Goal: Task Accomplishment & Management: Manage account settings

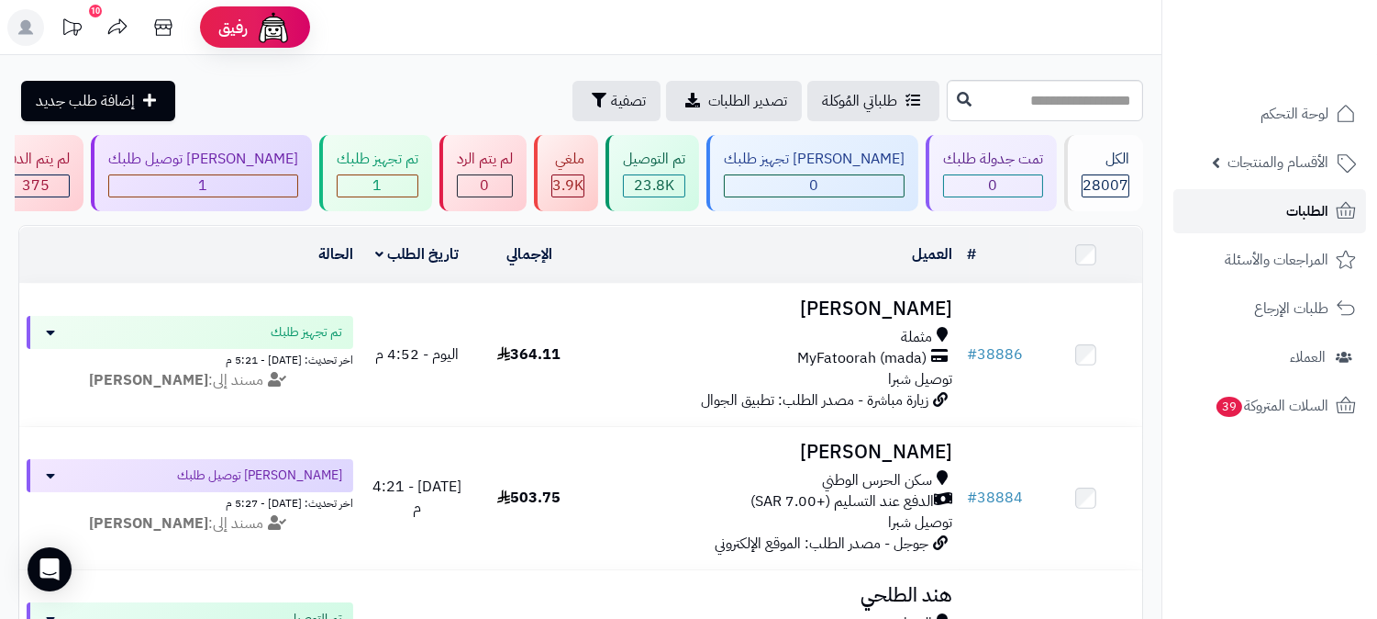
click at [1301, 222] on span "الطلبات" at bounding box center [1308, 211] width 42 height 26
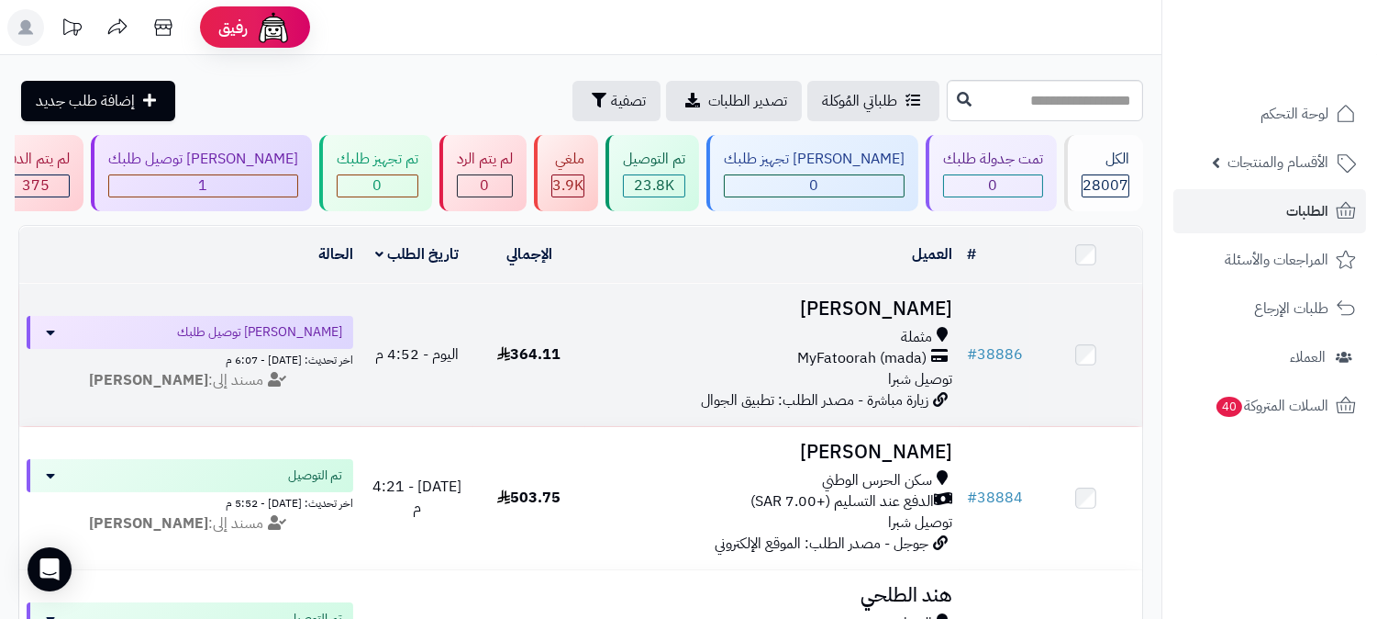
click at [894, 304] on h3 "[PERSON_NAME]" at bounding box center [773, 308] width 360 height 21
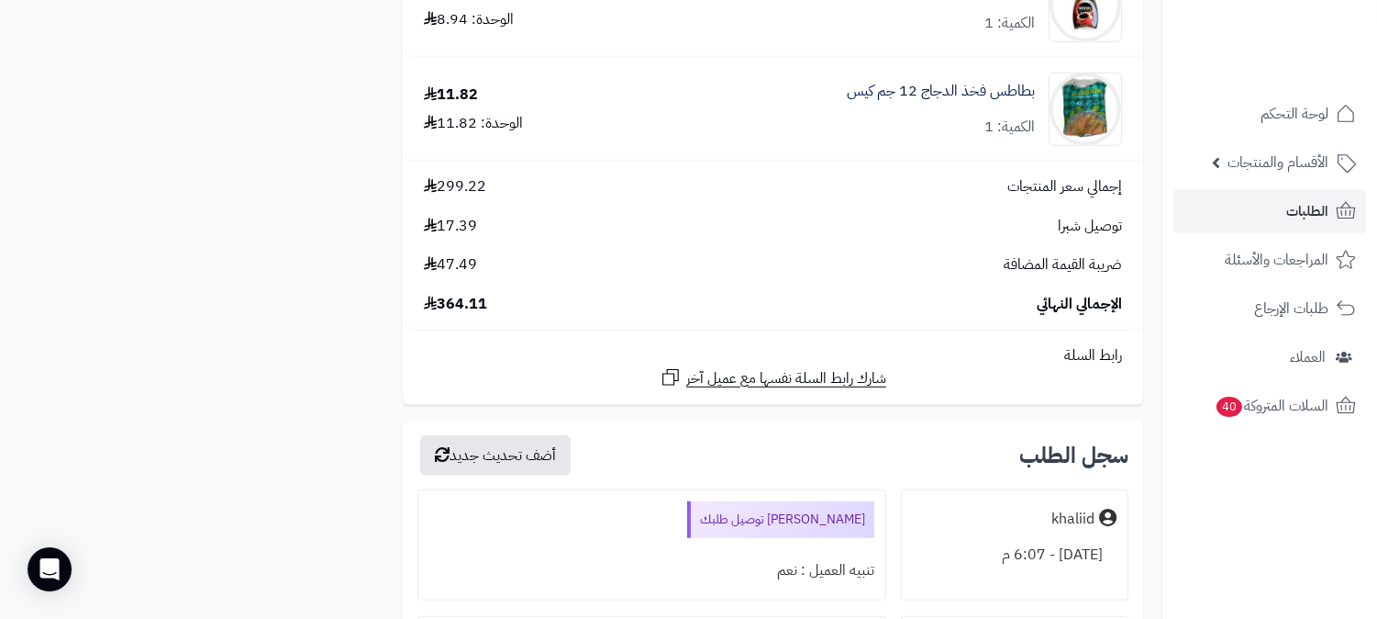
scroll to position [2753, 0]
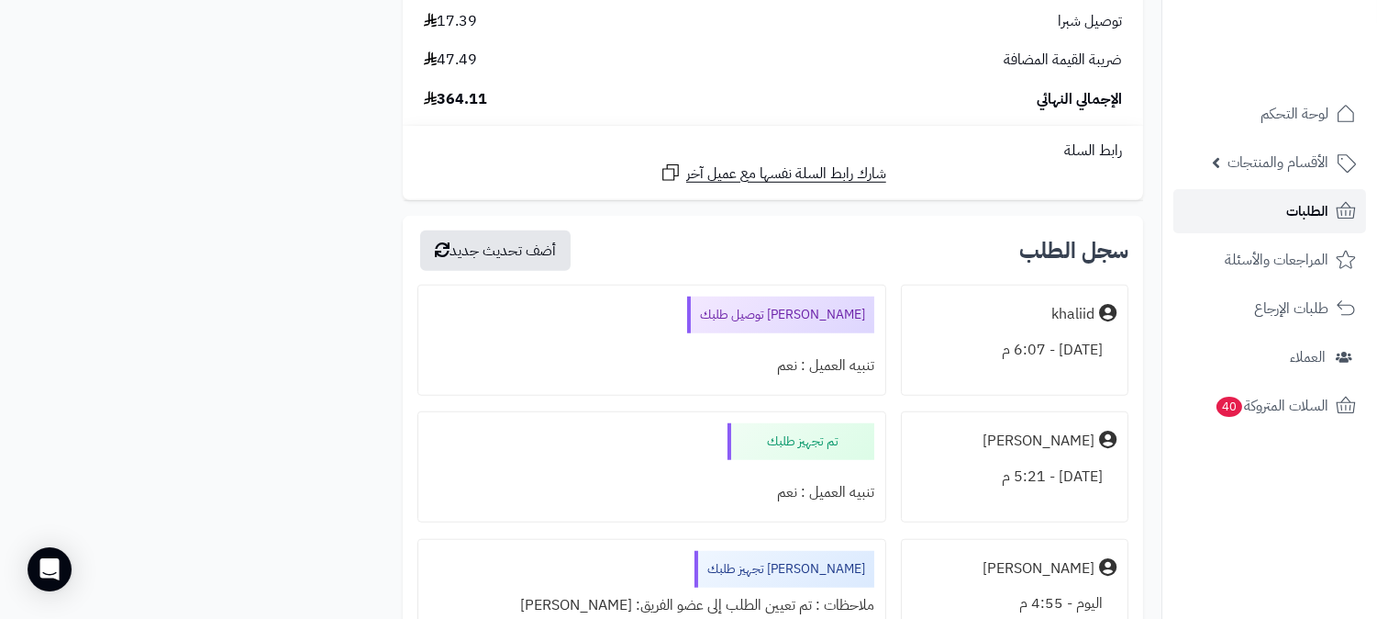
click at [1317, 203] on span "الطلبات" at bounding box center [1308, 211] width 42 height 26
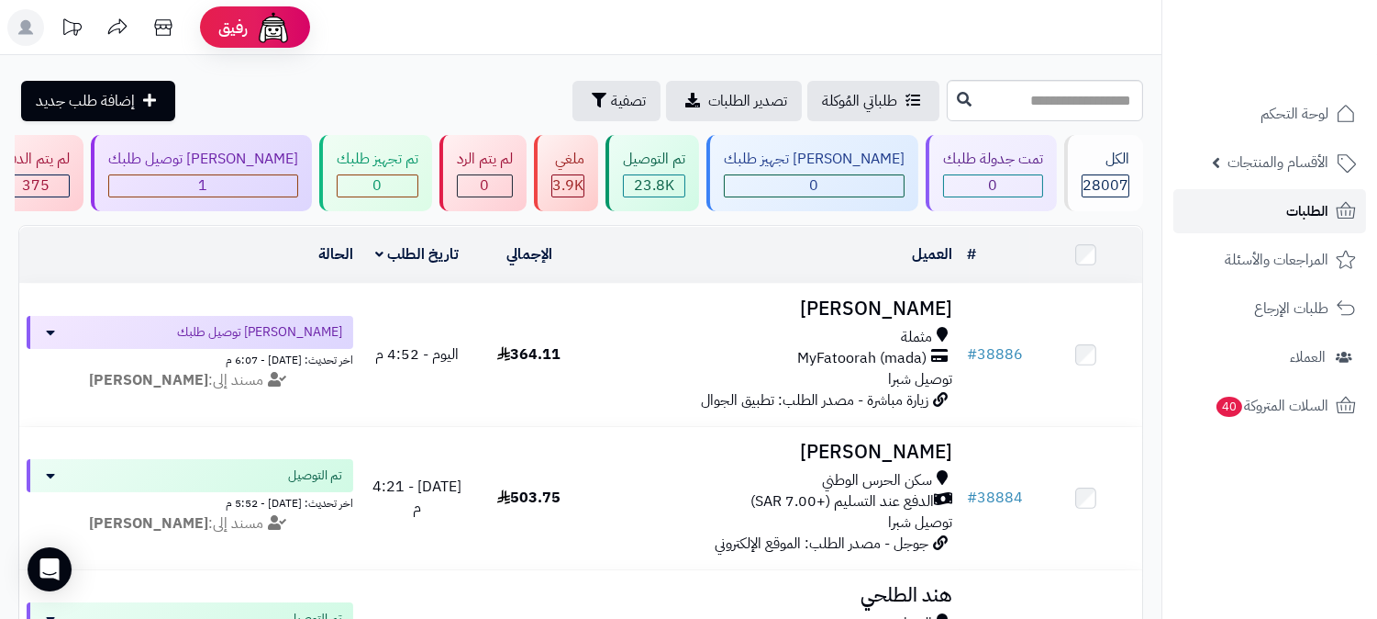
click at [1287, 212] on span "الطلبات" at bounding box center [1308, 211] width 42 height 26
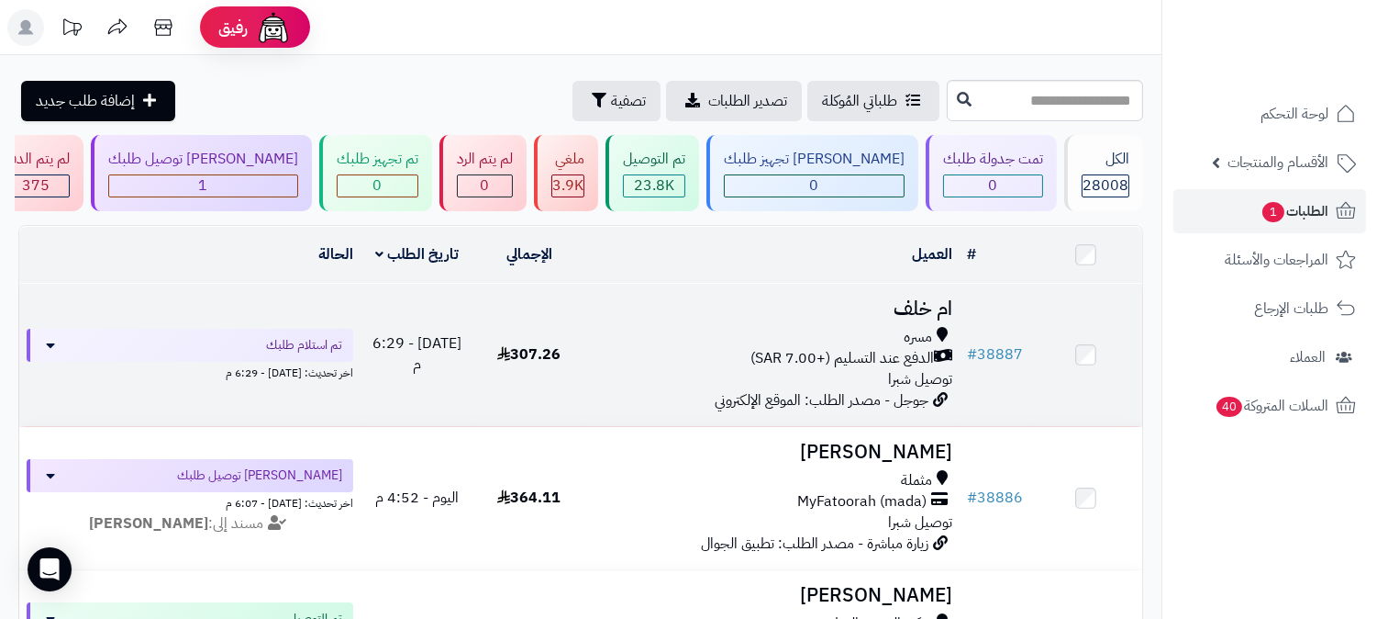
click at [938, 287] on td "ام [PERSON_NAME] الدفع عند التسليم (+7.00 SAR) توصيل شبرا جوجل - مصدر الطلب: ال…" at bounding box center [772, 355] width 374 height 142
click at [918, 298] on h3 "ام خلف" at bounding box center [773, 308] width 360 height 21
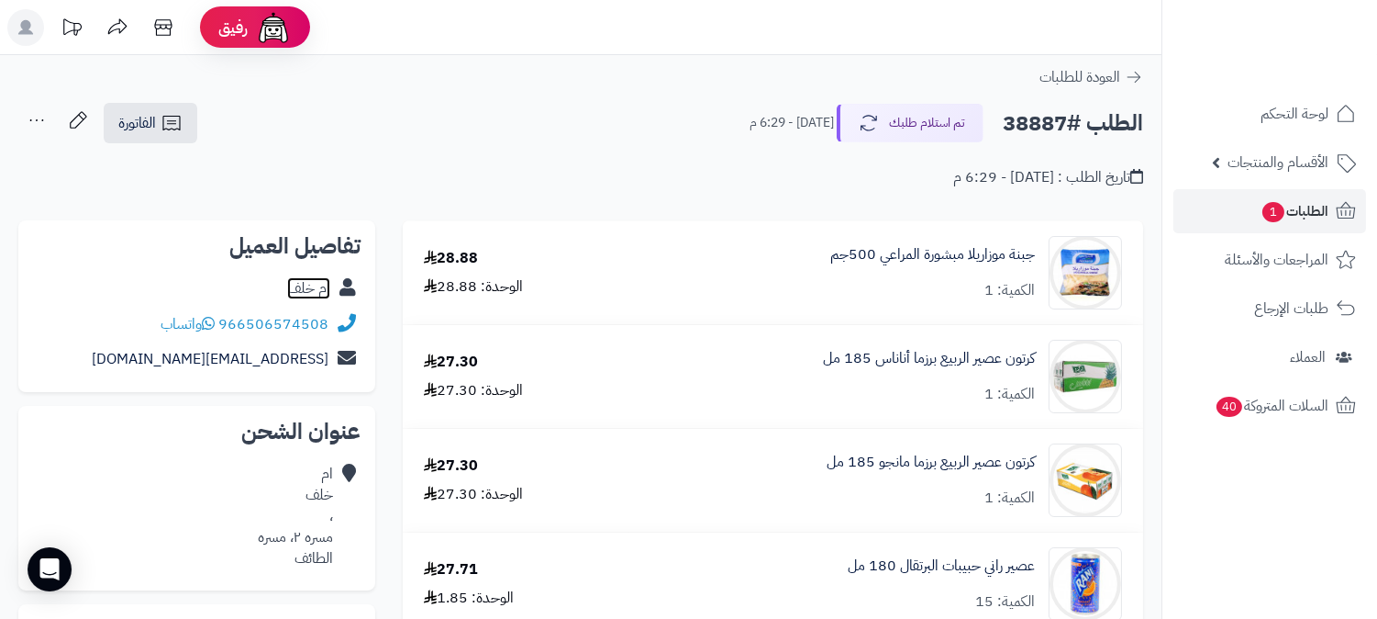
click at [290, 282] on link "ام خلف" at bounding box center [308, 288] width 43 height 22
click at [1304, 208] on span "الطلبات 1" at bounding box center [1295, 211] width 68 height 26
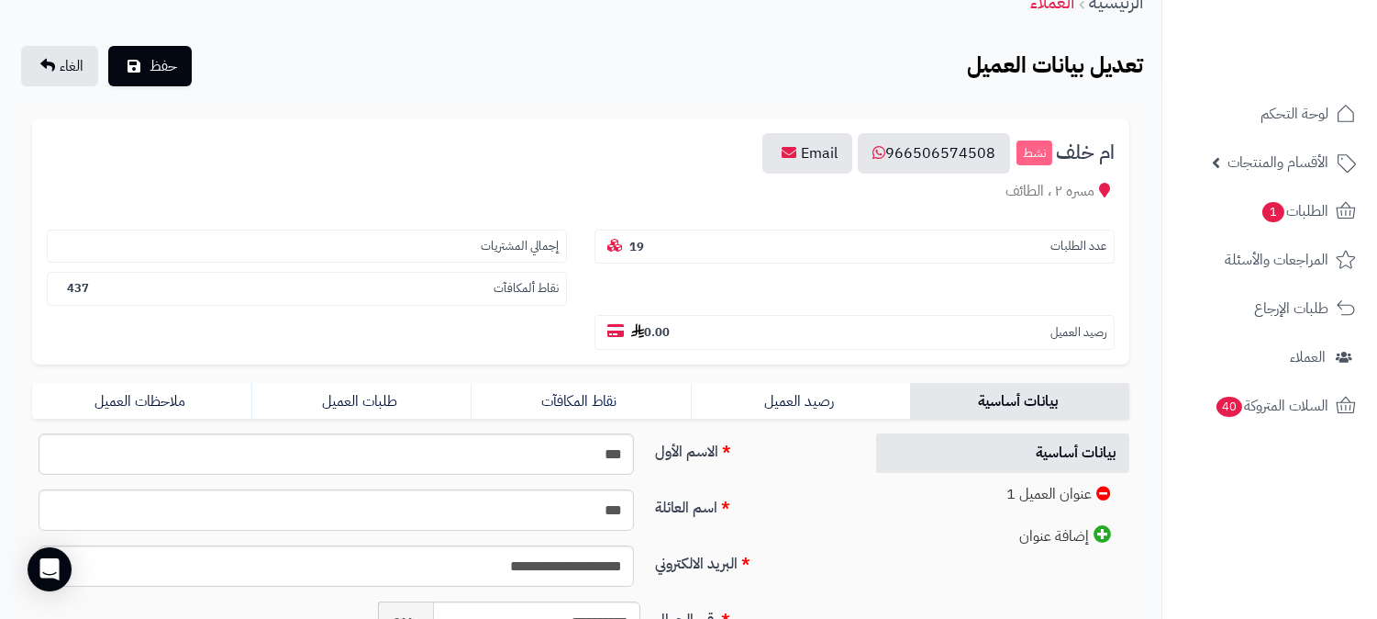
scroll to position [102, 0]
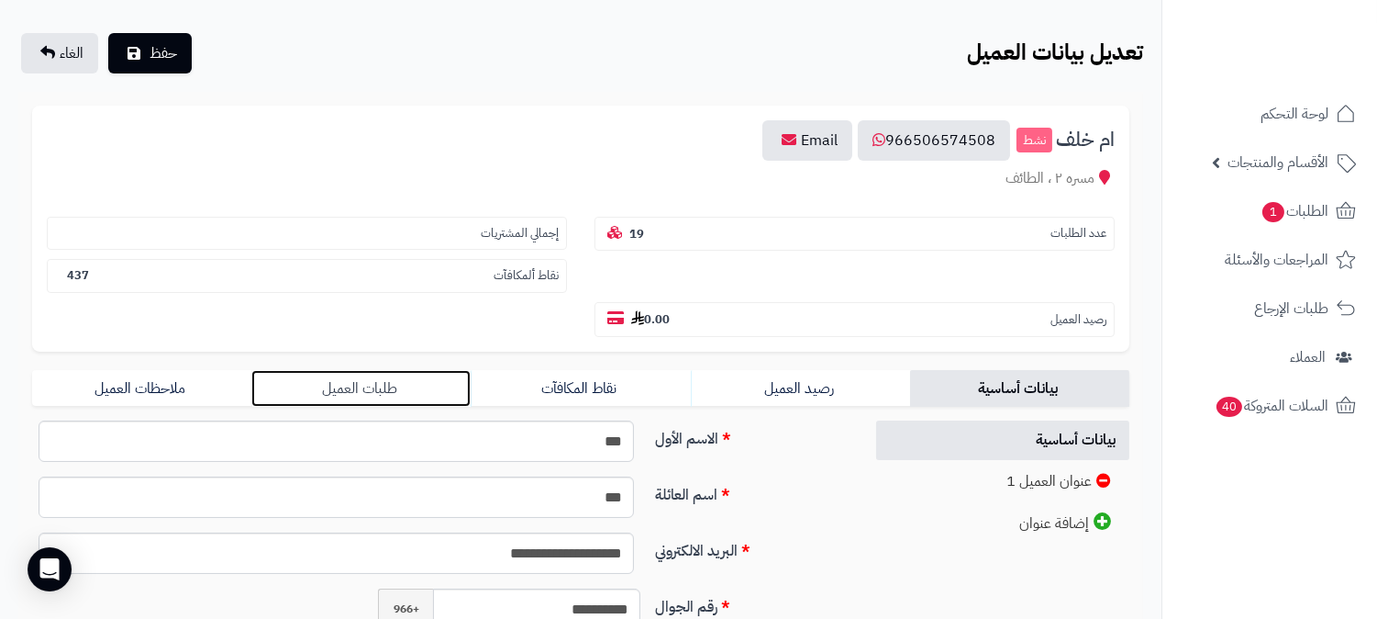
click at [388, 370] on link "طلبات العميل" at bounding box center [360, 388] width 219 height 37
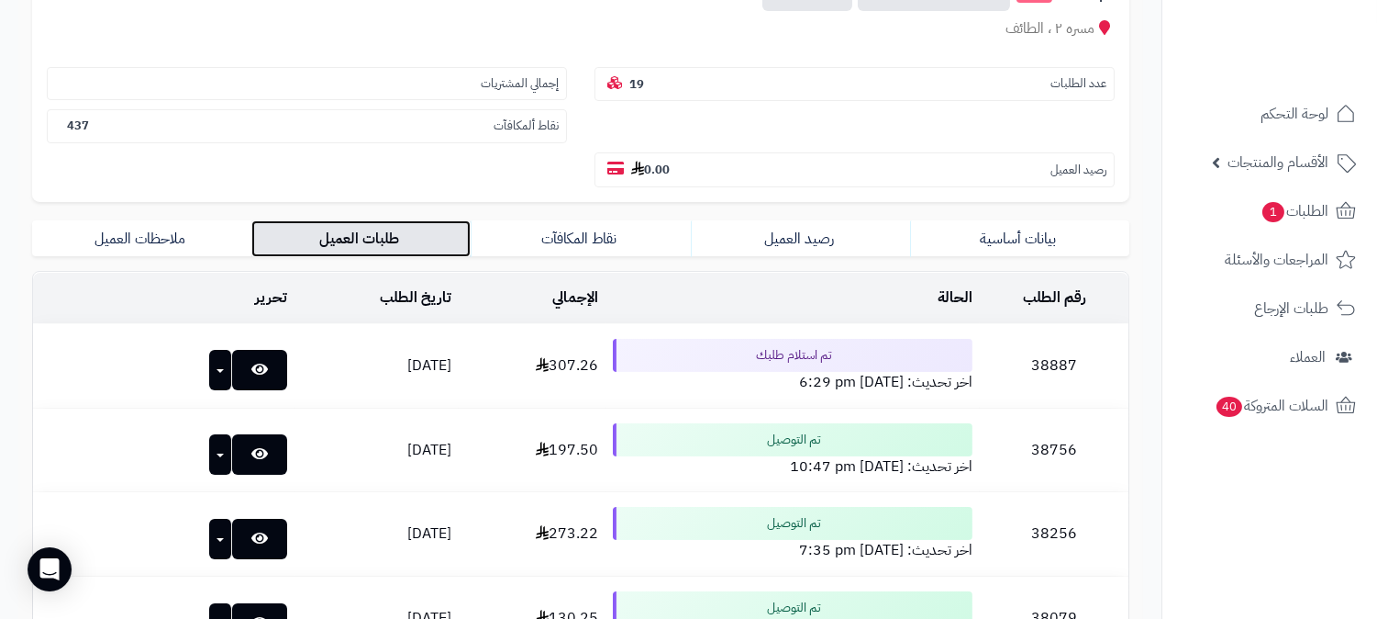
scroll to position [306, 0]
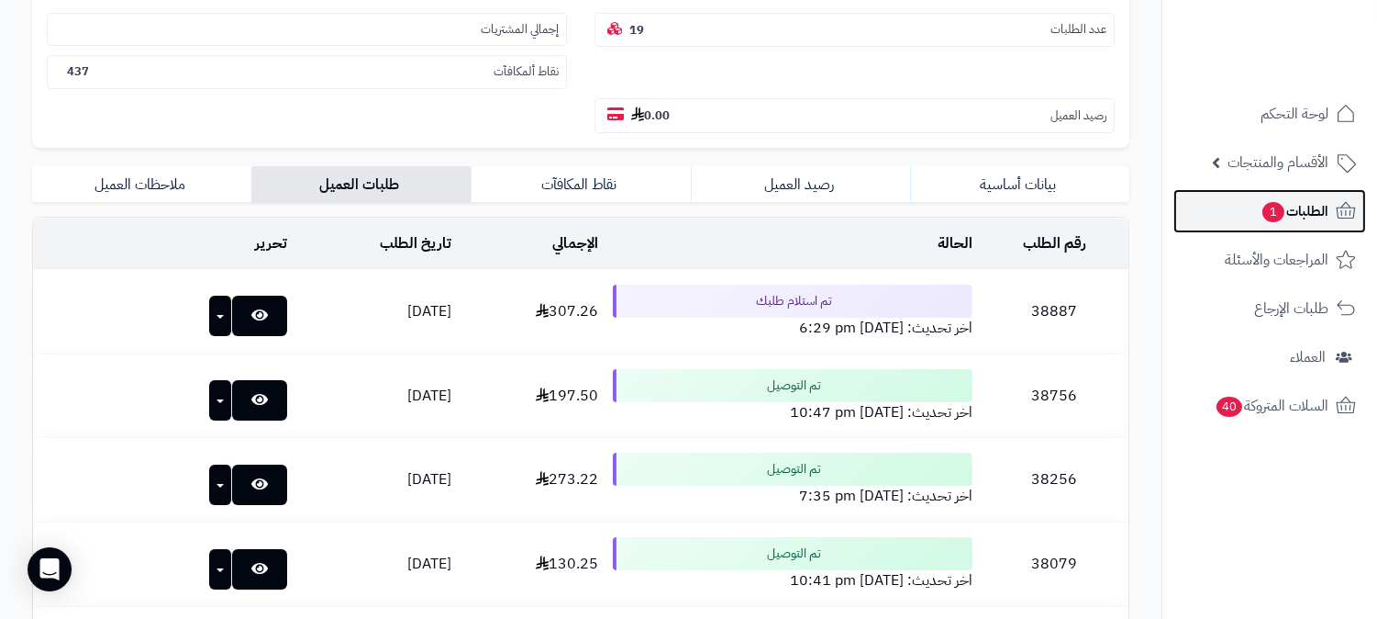
click at [1295, 208] on span "الطلبات 1" at bounding box center [1295, 211] width 68 height 26
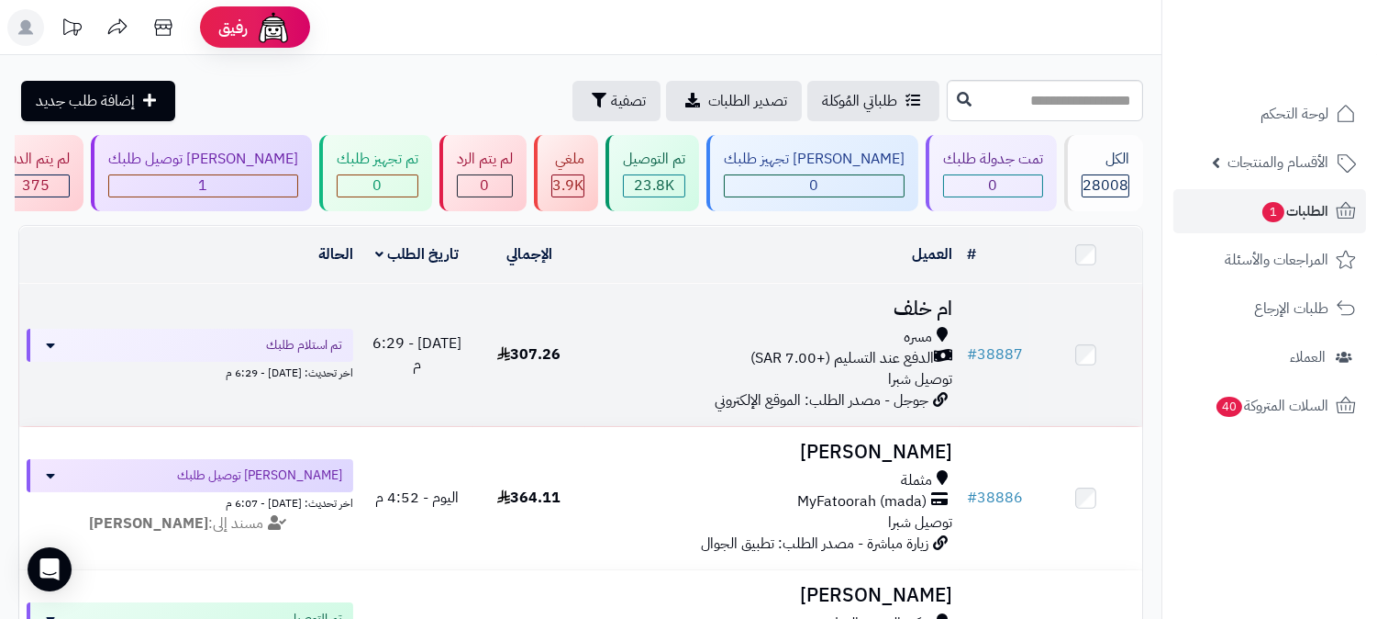
click at [956, 315] on td "ام خلف مسره الدفع عند التسليم (+7.00 SAR) توصيل شبرا جوجل - مصدر الطلب: الموقع …" at bounding box center [772, 355] width 374 height 142
click at [938, 299] on h3 "ام خلف" at bounding box center [773, 308] width 360 height 21
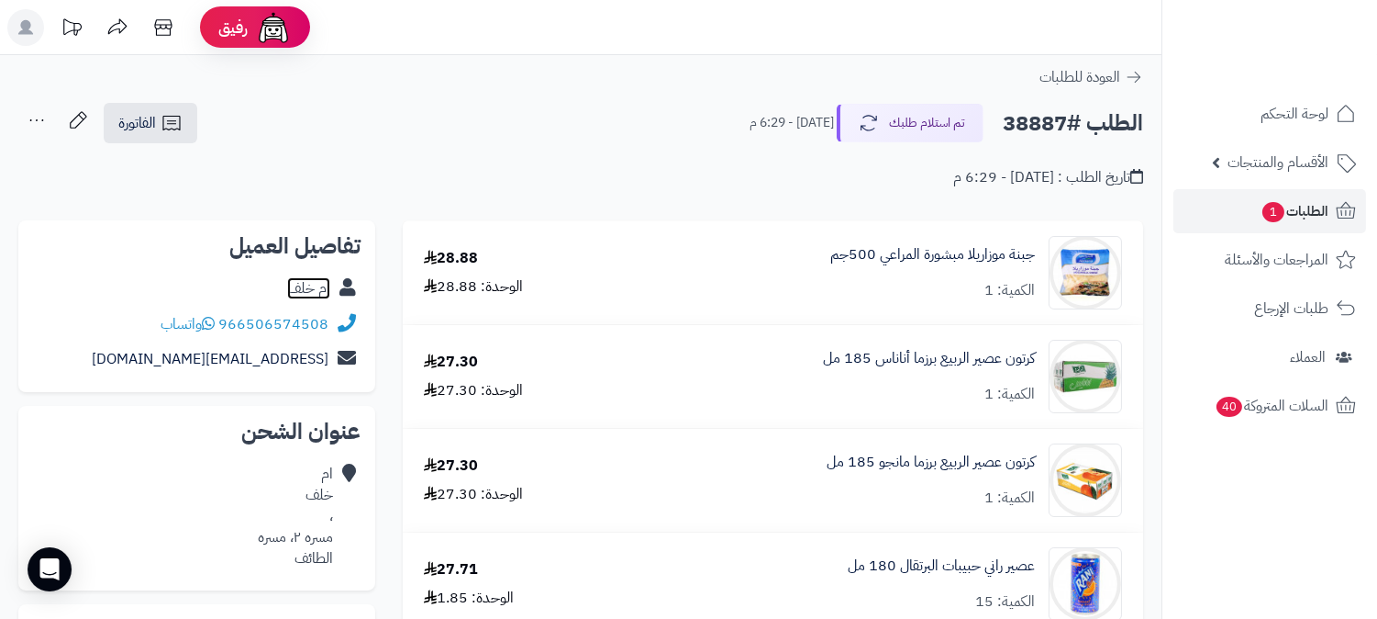
click at [310, 283] on link "ام خلف" at bounding box center [308, 288] width 43 height 22
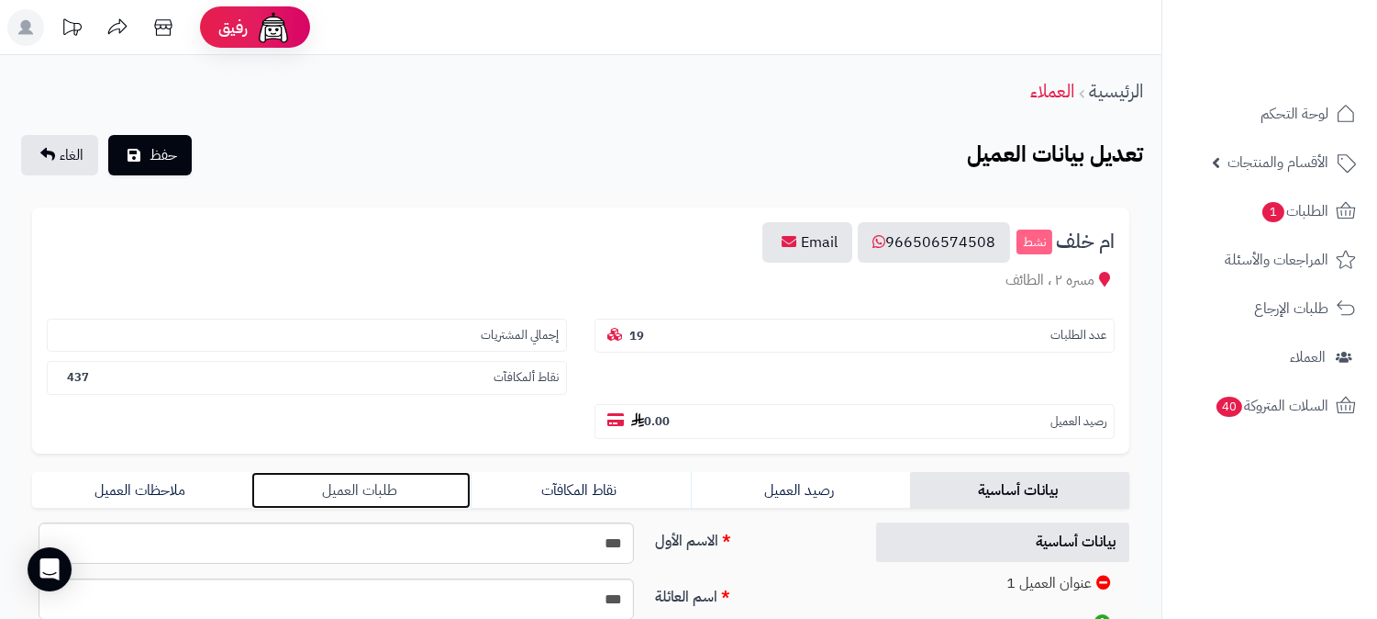
click at [374, 472] on link "طلبات العميل" at bounding box center [360, 490] width 219 height 37
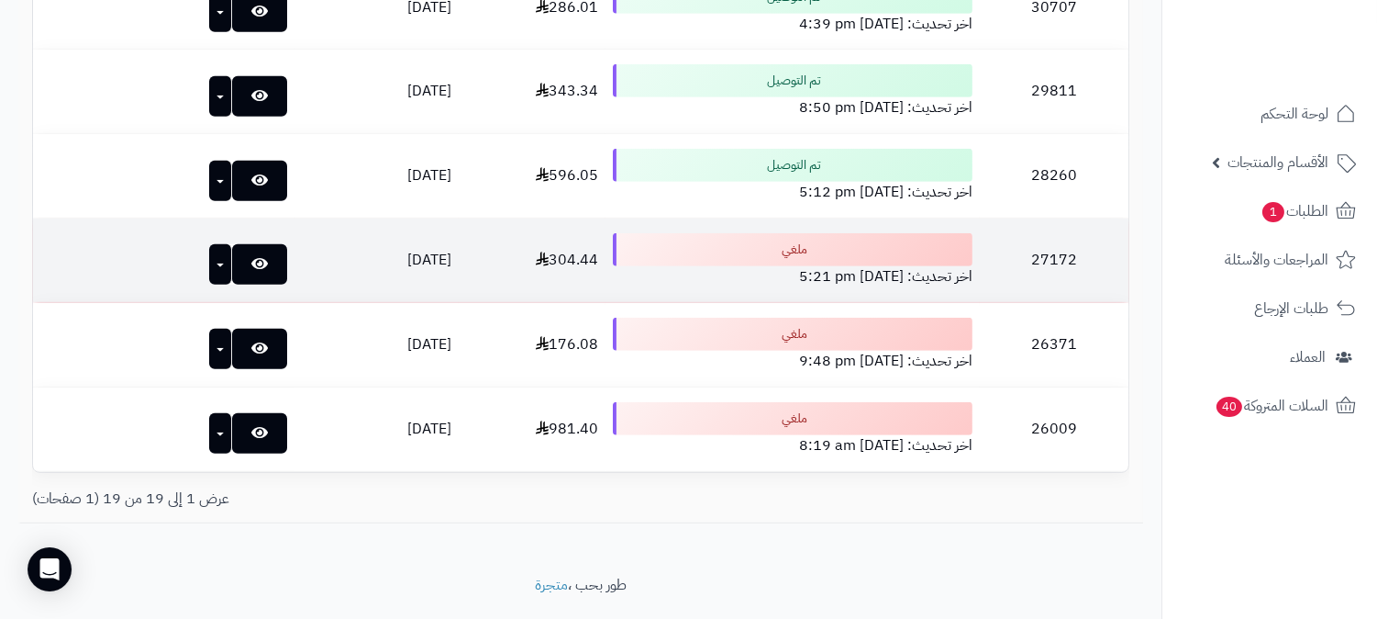
scroll to position [1711, 0]
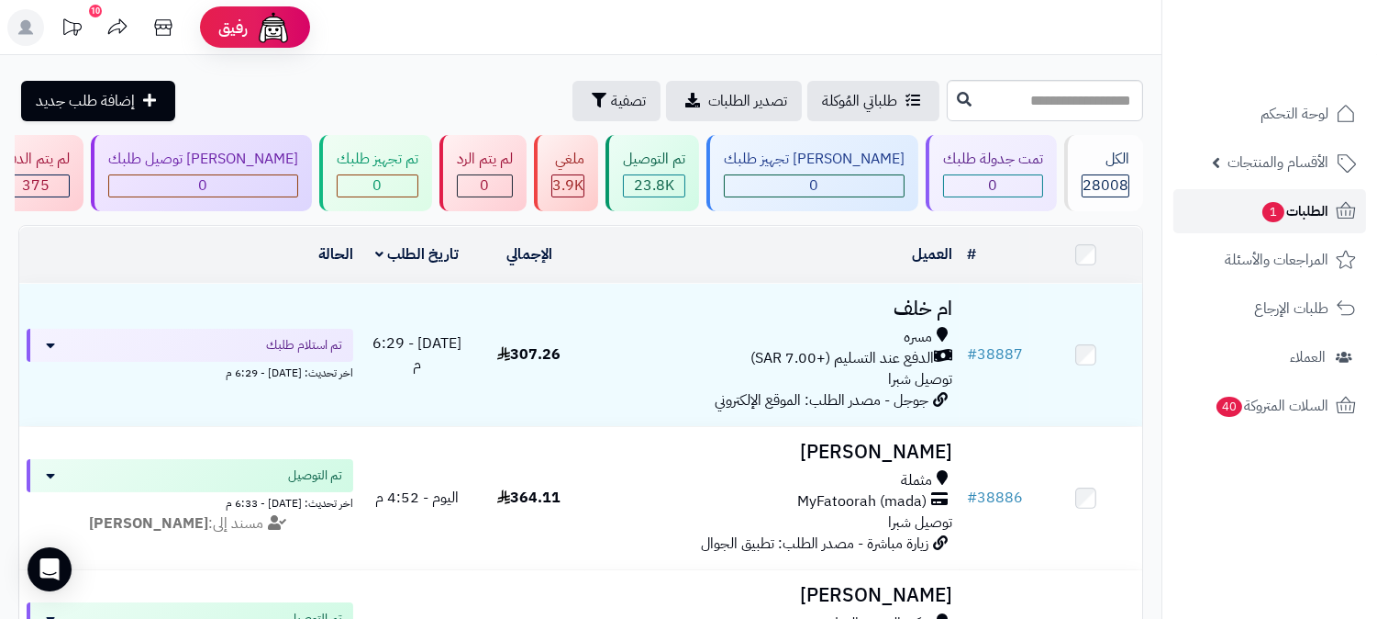
click at [1312, 208] on span "الطلبات 1" at bounding box center [1295, 211] width 68 height 26
click at [1307, 197] on link "الطلبات 1" at bounding box center [1270, 211] width 193 height 44
click at [1328, 213] on span "الطلبات 1" at bounding box center [1295, 211] width 68 height 26
click at [1310, 213] on span "الطلبات 1" at bounding box center [1295, 211] width 68 height 26
click at [19, 23] on rect at bounding box center [25, 27] width 37 height 37
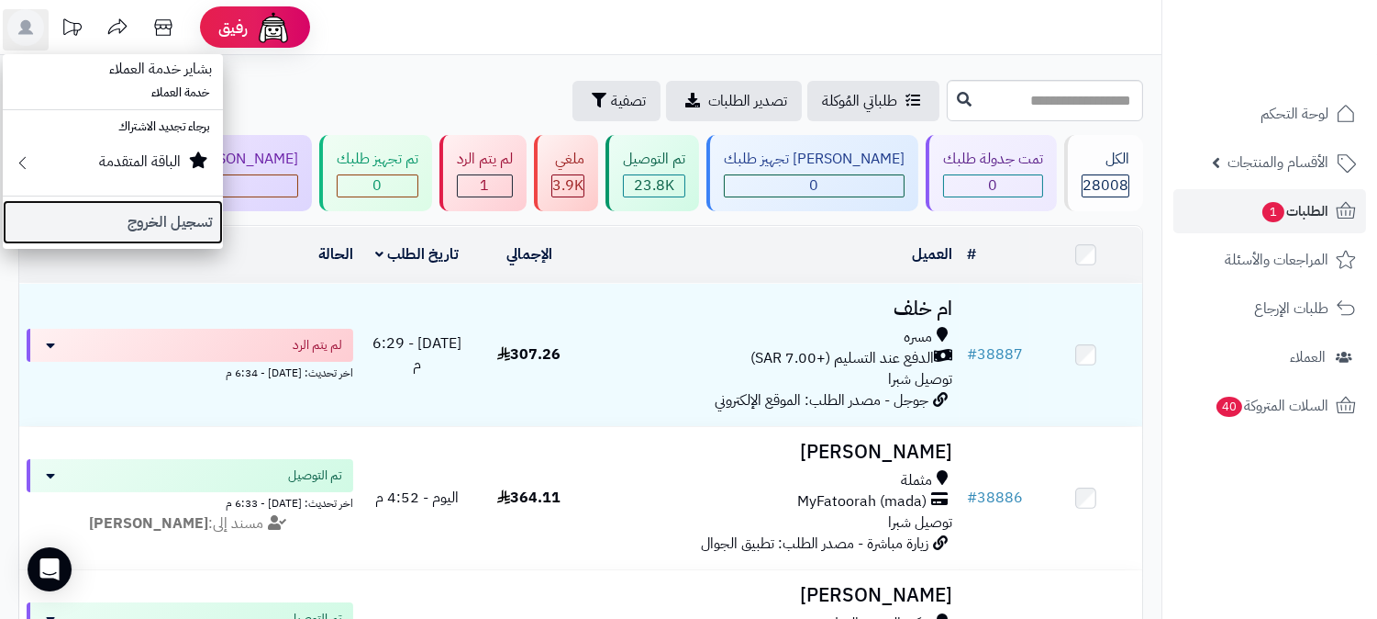
click at [150, 217] on link "تسجيل الخروج" at bounding box center [113, 222] width 220 height 44
